Goal: Transaction & Acquisition: Purchase product/service

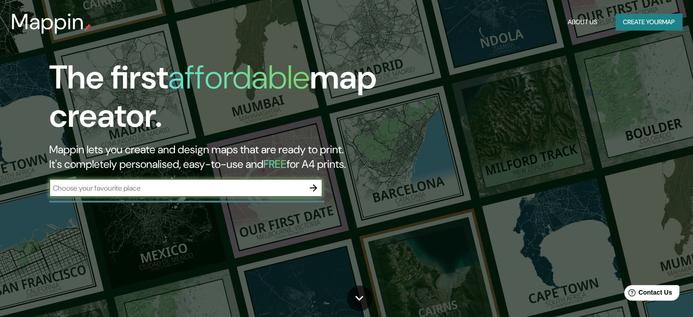
click at [316, 190] on icon "button" at bounding box center [313, 187] width 11 height 11
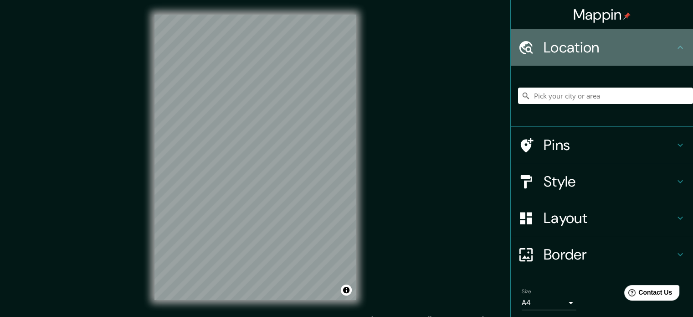
click at [564, 56] on h4 "Location" at bounding box center [609, 47] width 131 height 18
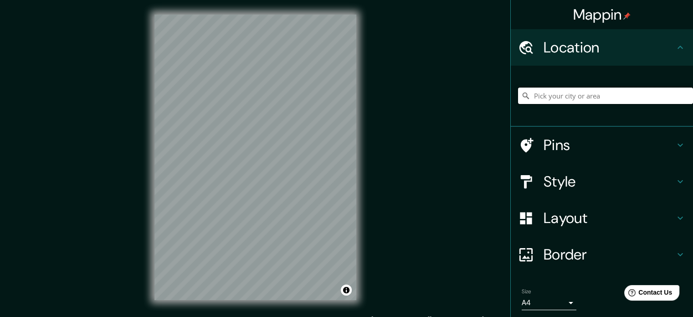
click at [574, 91] on input "Pick your city or area" at bounding box center [605, 96] width 175 height 16
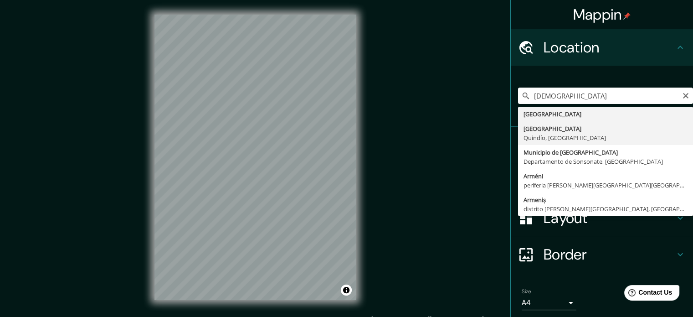
type input "[GEOGRAPHIC_DATA], [GEOGRAPHIC_DATA], [GEOGRAPHIC_DATA]"
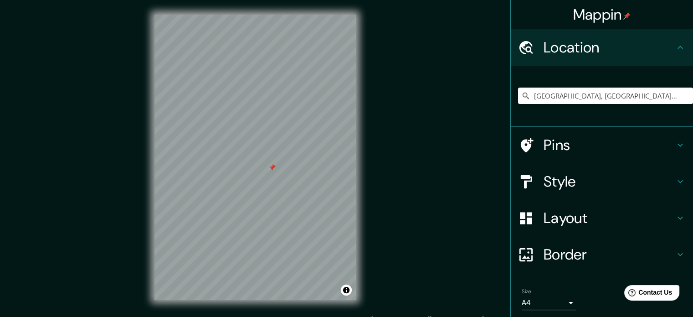
click at [576, 173] on h4 "Style" at bounding box center [609, 181] width 131 height 18
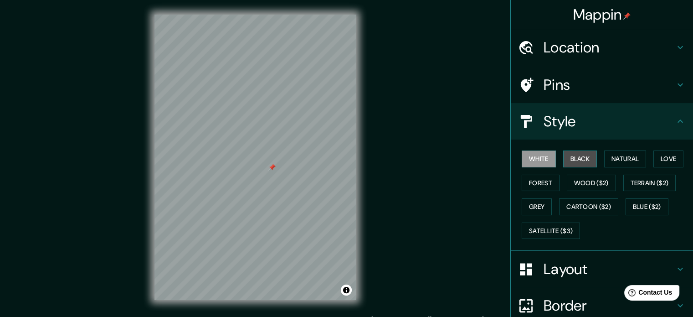
click at [577, 165] on button "Black" at bounding box center [580, 158] width 34 height 17
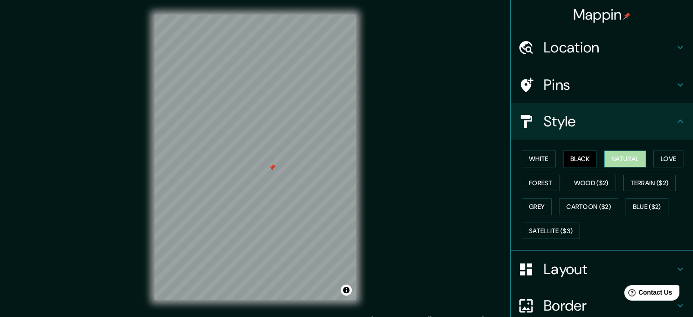
click at [617, 161] on button "Natural" at bounding box center [625, 158] width 42 height 17
click at [582, 158] on button "Black" at bounding box center [580, 158] width 34 height 17
click at [604, 157] on button "Natural" at bounding box center [625, 158] width 42 height 17
click at [588, 192] on div "White Black Natural Love Forest Wood ($2) Terrain ($2) Grey Cartoon ($2) Blue (…" at bounding box center [605, 195] width 175 height 96
click at [589, 184] on button "Wood ($2)" at bounding box center [591, 183] width 49 height 17
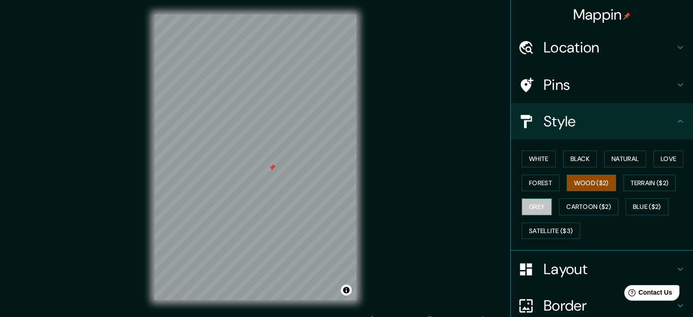
click at [541, 204] on button "Grey" at bounding box center [537, 206] width 30 height 17
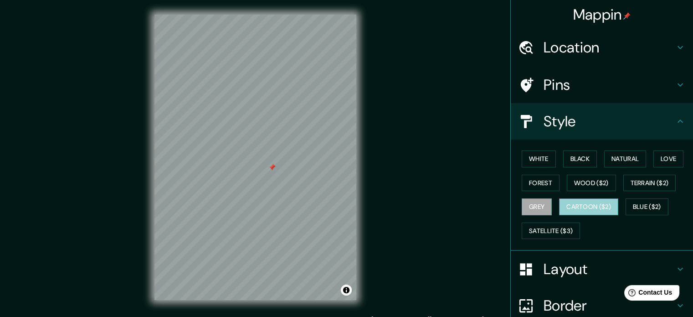
click at [600, 206] on button "Cartoon ($2)" at bounding box center [588, 206] width 59 height 17
click at [538, 186] on button "Forest" at bounding box center [541, 183] width 38 height 17
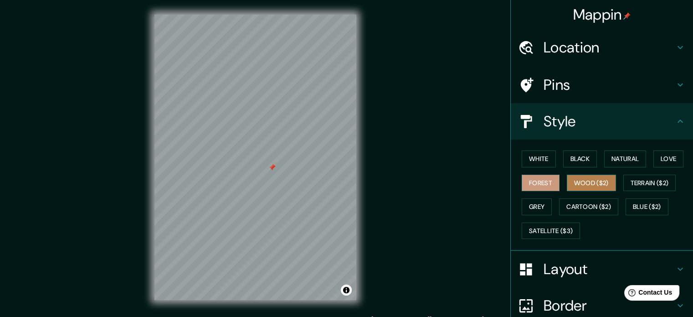
click at [577, 186] on button "Wood ($2)" at bounding box center [591, 183] width 49 height 17
click at [659, 157] on button "Love" at bounding box center [669, 158] width 30 height 17
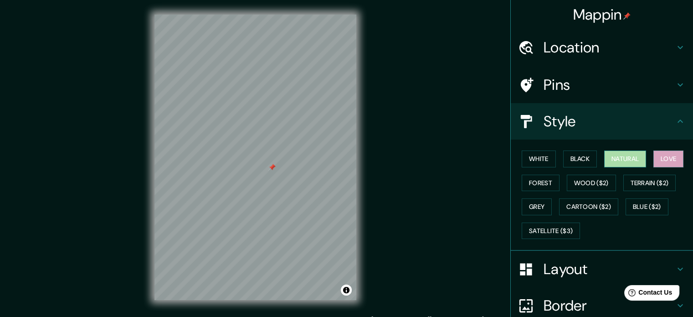
click at [628, 160] on button "Natural" at bounding box center [625, 158] width 42 height 17
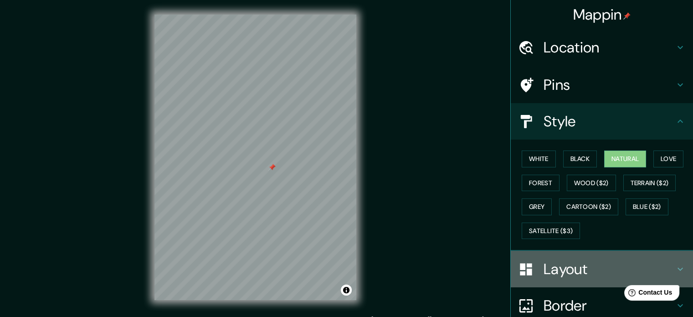
click at [579, 273] on h4 "Layout" at bounding box center [609, 269] width 131 height 18
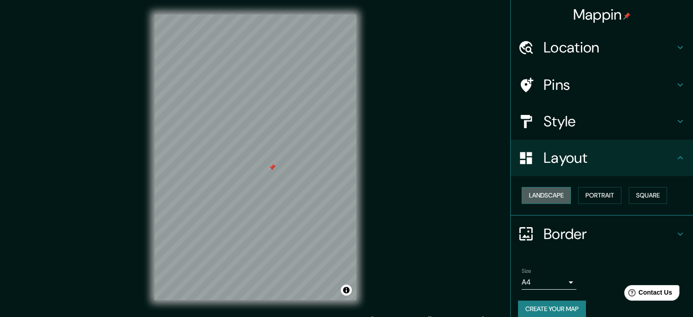
click at [551, 196] on button "Landscape" at bounding box center [546, 195] width 49 height 17
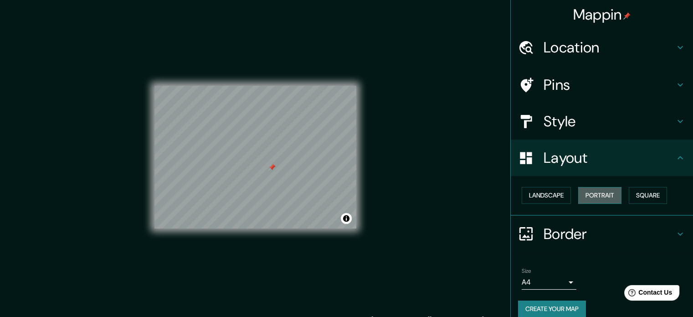
click at [591, 202] on button "Portrait" at bounding box center [599, 195] width 43 height 17
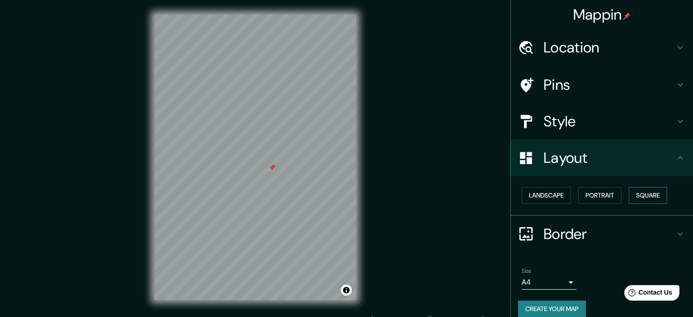
click at [649, 199] on button "Square" at bounding box center [648, 195] width 38 height 17
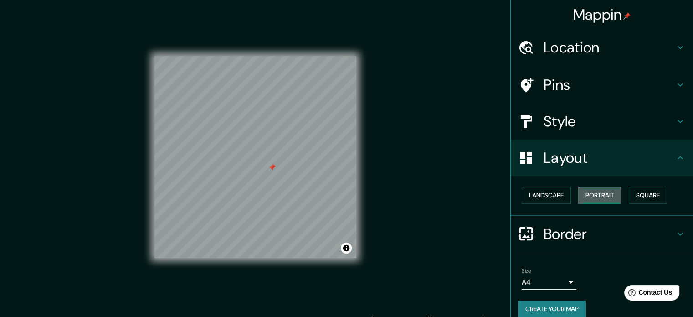
click at [599, 200] on button "Portrait" at bounding box center [599, 195] width 43 height 17
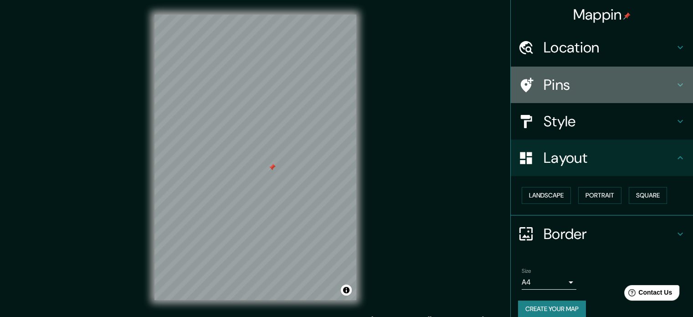
click at [551, 83] on h4 "Pins" at bounding box center [609, 85] width 131 height 18
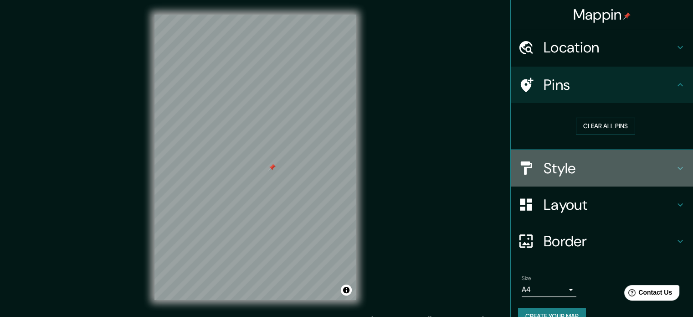
click at [582, 166] on h4 "Style" at bounding box center [609, 168] width 131 height 18
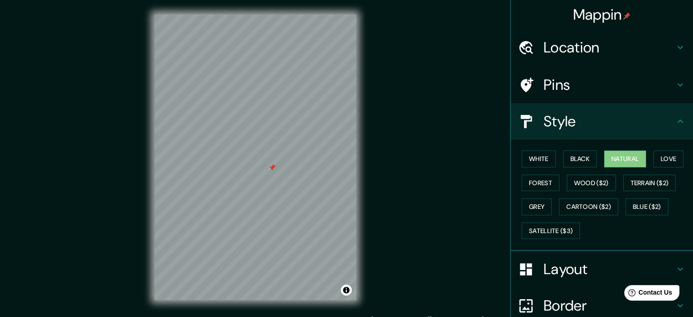
click at [558, 280] on div "Layout" at bounding box center [602, 269] width 182 height 36
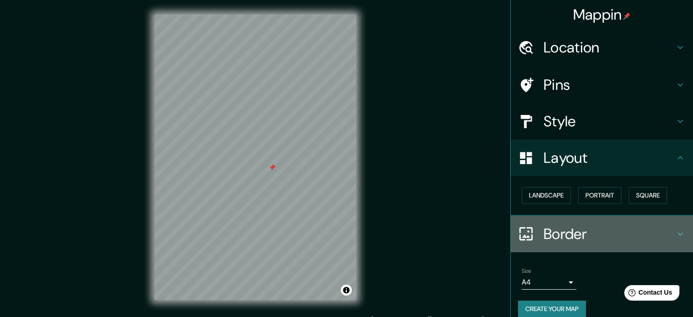
click at [563, 229] on h4 "Border" at bounding box center [609, 234] width 131 height 18
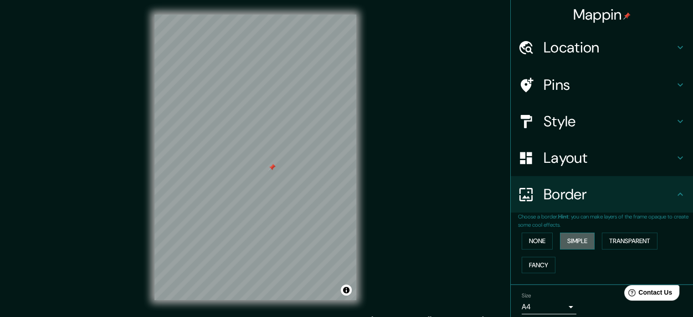
click at [571, 240] on button "Simple" at bounding box center [577, 240] width 35 height 17
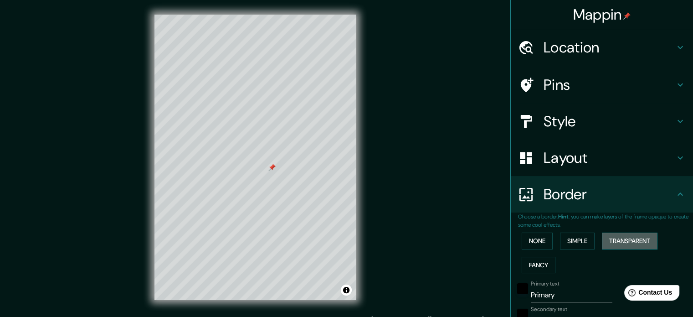
click at [616, 247] on button "Transparent" at bounding box center [630, 240] width 56 height 17
click at [533, 266] on button "Fancy" at bounding box center [539, 265] width 34 height 17
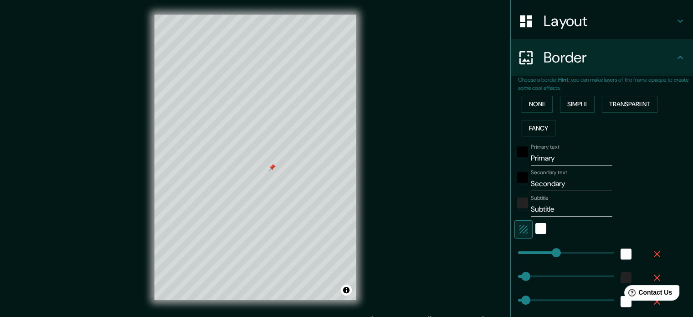
scroll to position [182, 0]
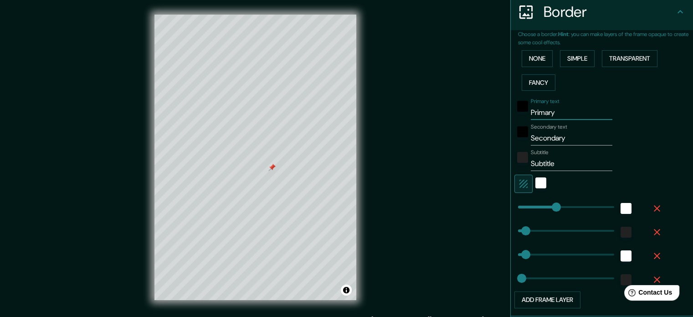
drag, startPoint x: 555, startPoint y: 112, endPoint x: 525, endPoint y: 111, distance: 30.1
click at [531, 111] on input "Primary" at bounding box center [572, 112] width 82 height 15
type input "177"
type input "35"
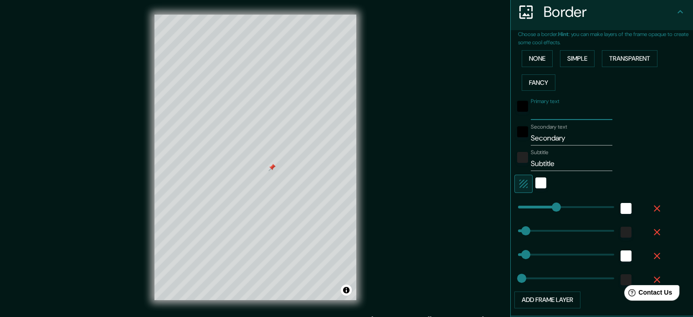
type input "18"
type input "177"
type input "119"
drag, startPoint x: 549, startPoint y: 205, endPoint x: 537, endPoint y: 204, distance: 12.3
type input "35"
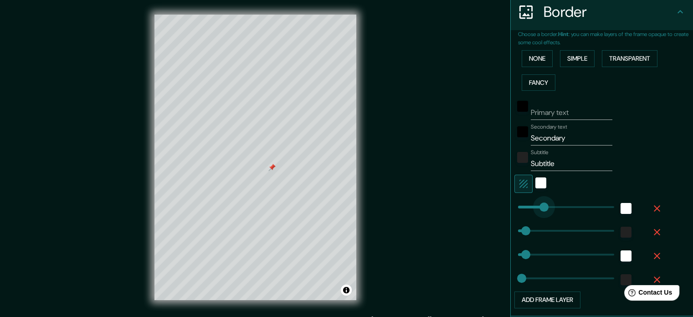
type input "35"
type input "18"
type input "192"
drag, startPoint x: 537, startPoint y: 204, endPoint x: 553, endPoint y: 205, distance: 16.0
type input "35"
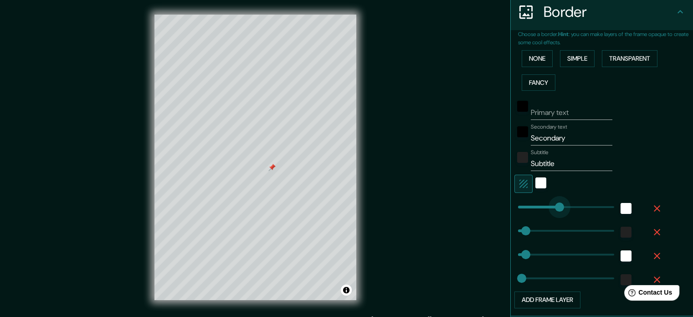
type input "35"
type input "18"
type input "140"
type input "35"
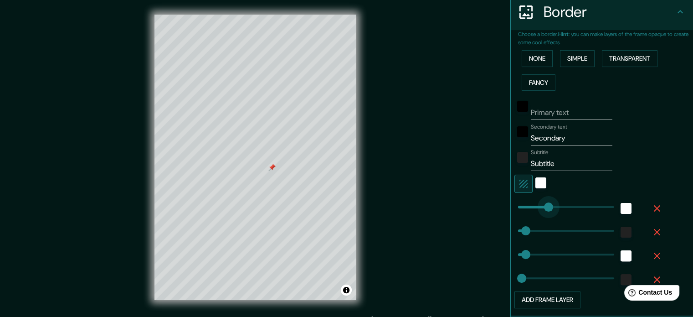
type input "18"
type input "98"
type input "35"
type input "18"
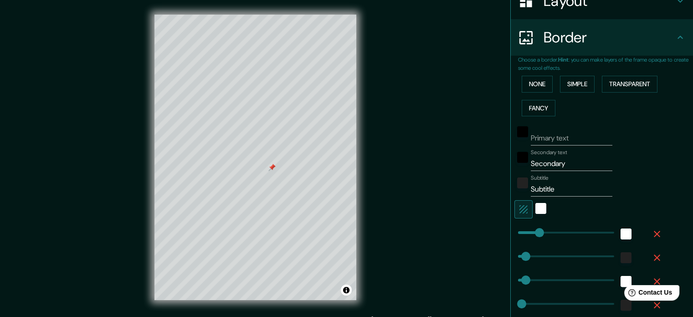
scroll to position [111, 0]
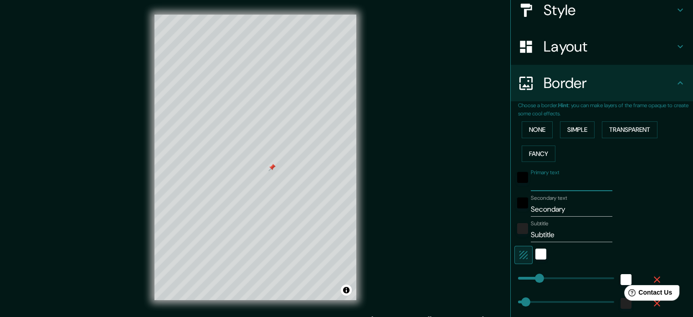
click at [551, 178] on input "Primary text" at bounding box center [572, 183] width 82 height 15
click at [531, 133] on button "None" at bounding box center [537, 129] width 31 height 17
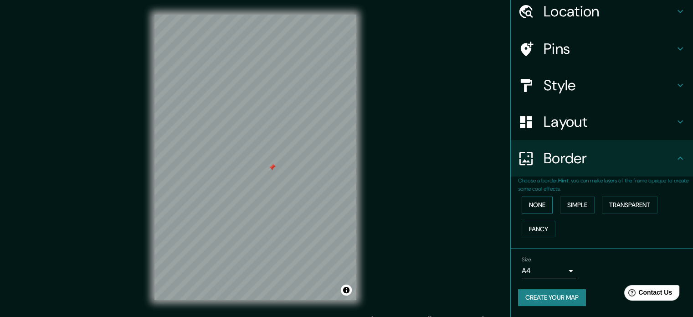
scroll to position [35, 0]
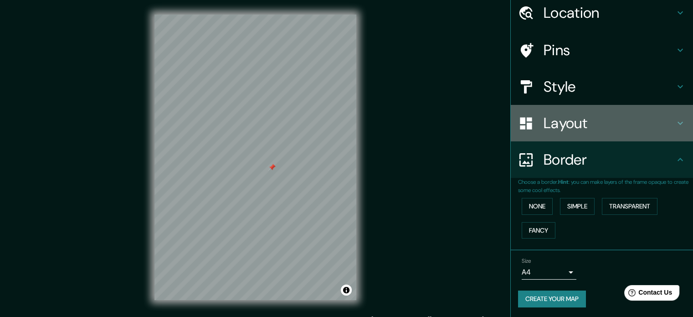
click at [569, 130] on h4 "Layout" at bounding box center [609, 123] width 131 height 18
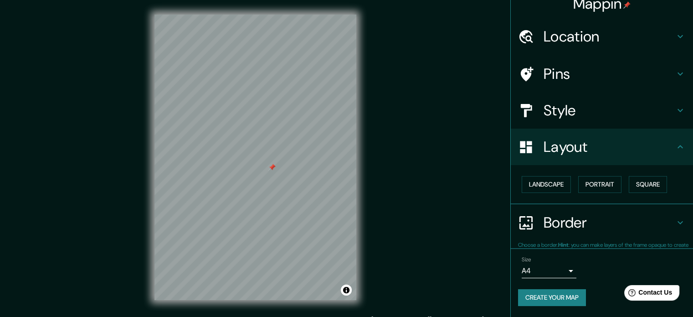
scroll to position [10, 0]
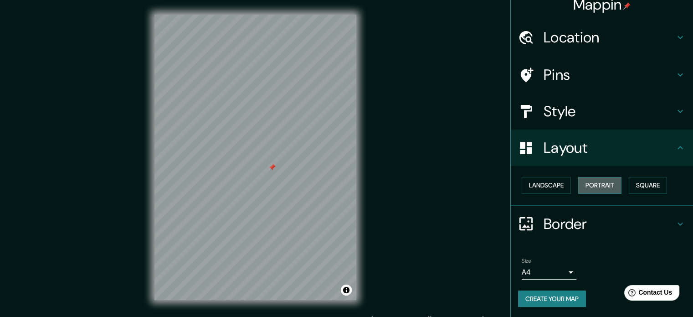
click at [592, 191] on button "Portrait" at bounding box center [599, 185] width 43 height 17
click at [638, 187] on button "Square" at bounding box center [648, 185] width 38 height 17
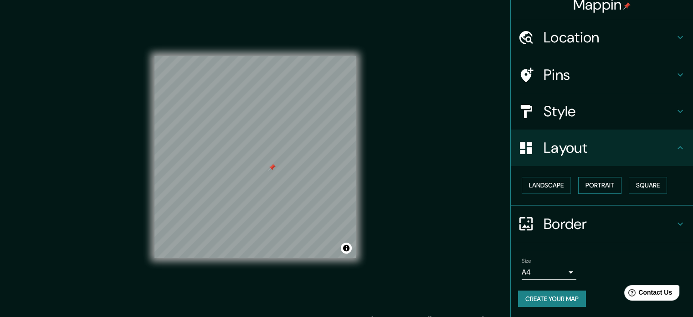
click at [605, 186] on button "Portrait" at bounding box center [599, 185] width 43 height 17
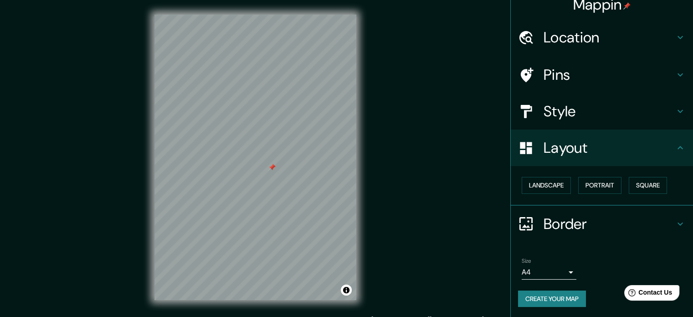
click at [578, 113] on h4 "Style" at bounding box center [609, 111] width 131 height 18
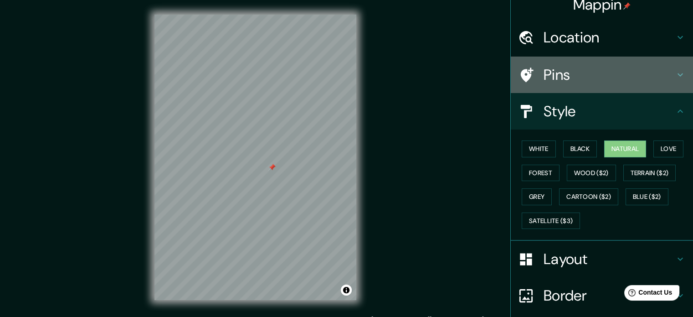
click at [571, 83] on div "Pins" at bounding box center [602, 75] width 182 height 36
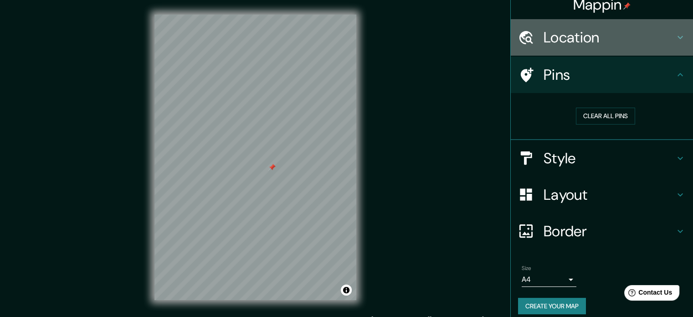
click at [567, 38] on h4 "Location" at bounding box center [609, 37] width 131 height 18
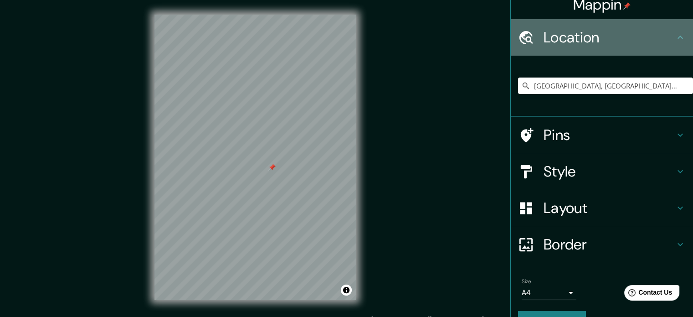
click at [567, 42] on h4 "Location" at bounding box center [609, 37] width 131 height 18
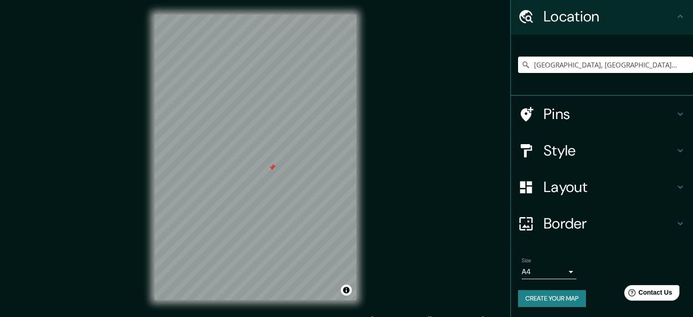
scroll to position [0, 0]
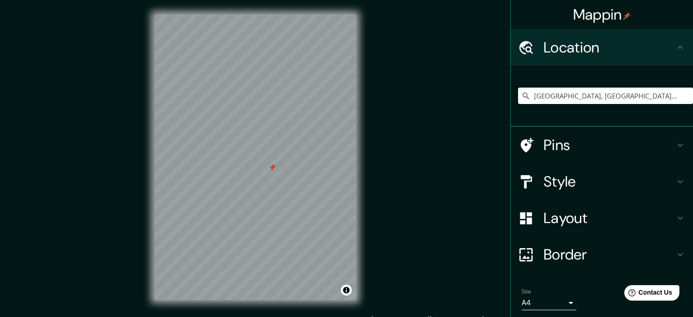
click at [454, 231] on div "Mappin Location [GEOGRAPHIC_DATA], [GEOGRAPHIC_DATA], [GEOGRAPHIC_DATA] Pins St…" at bounding box center [346, 164] width 693 height 329
